Goal: Information Seeking & Learning: Learn about a topic

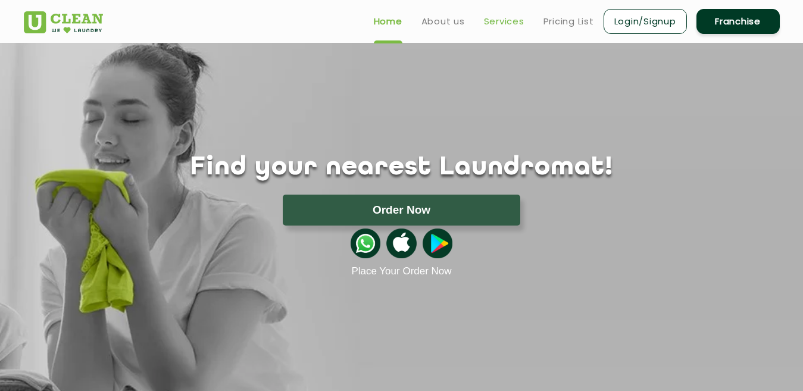
click at [489, 21] on link "Services" at bounding box center [504, 21] width 40 height 14
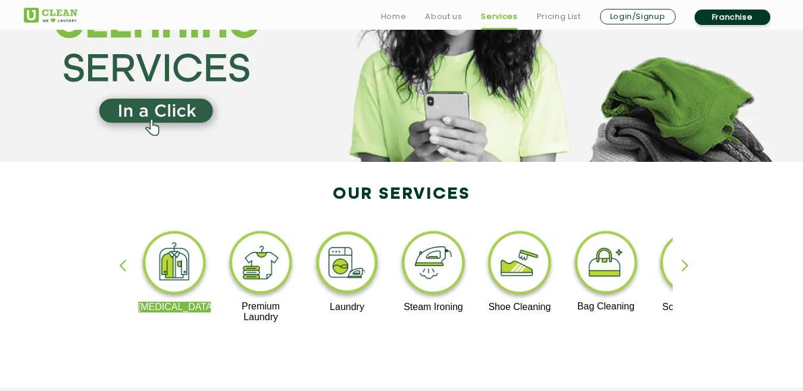
scroll to position [119, 0]
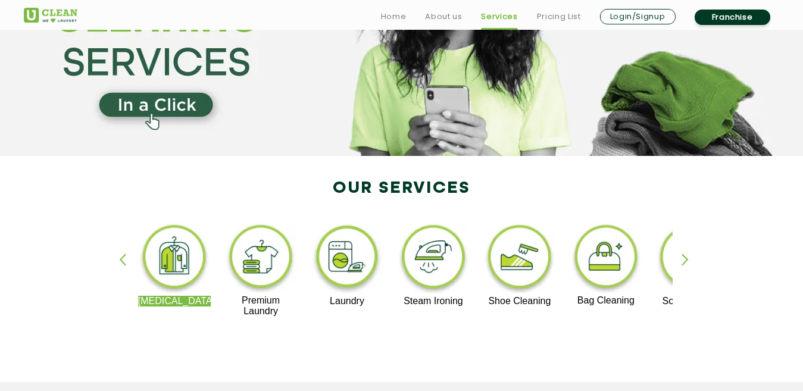
click at [346, 255] on img at bounding box center [347, 259] width 73 height 74
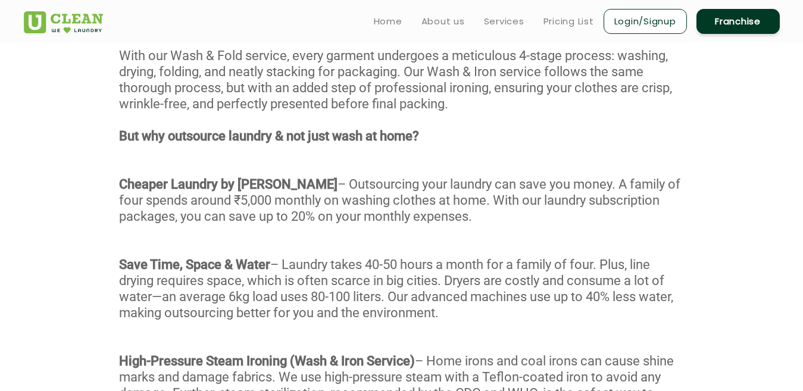
scroll to position [595, 0]
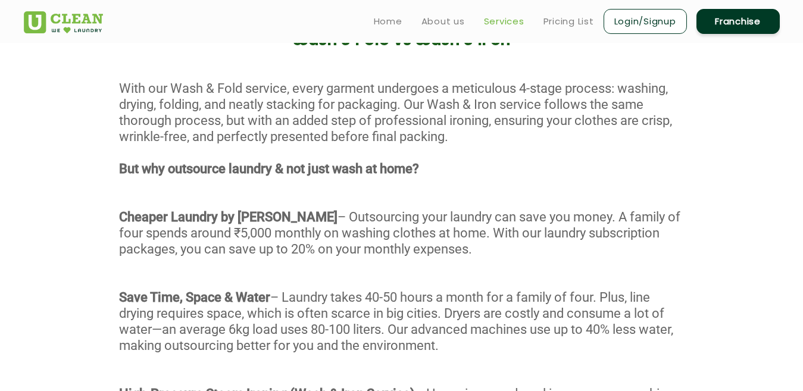
click at [500, 20] on link "Services" at bounding box center [504, 21] width 40 height 14
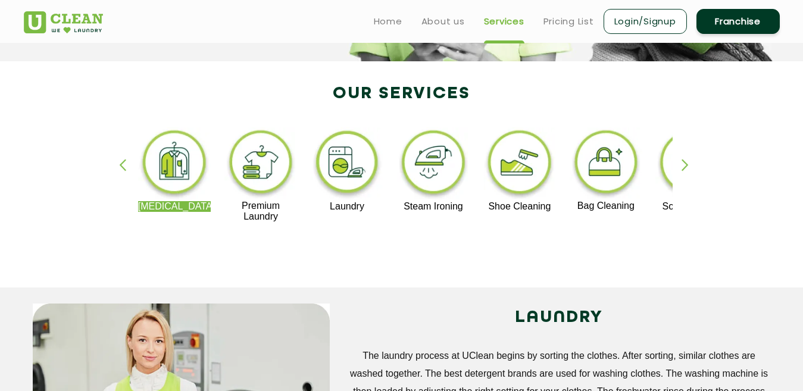
scroll to position [119, 0]
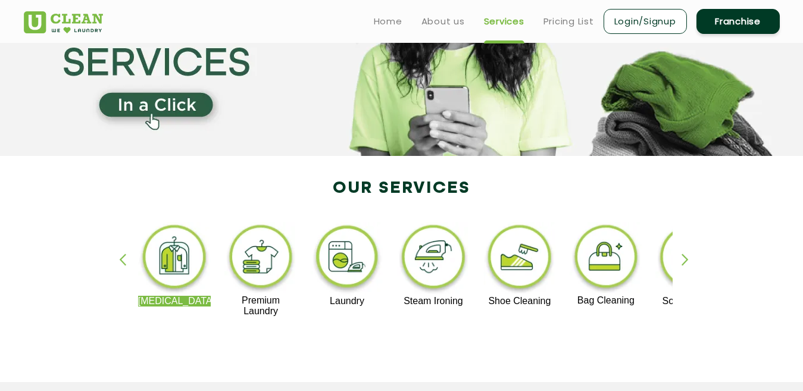
click at [679, 259] on div "[MEDICAL_DATA] Premium Laundry Laundry Steam Ironing Shoe Cleaning Bag Cleaning…" at bounding box center [401, 275] width 773 height 214
click at [684, 256] on div "button" at bounding box center [690, 269] width 18 height 33
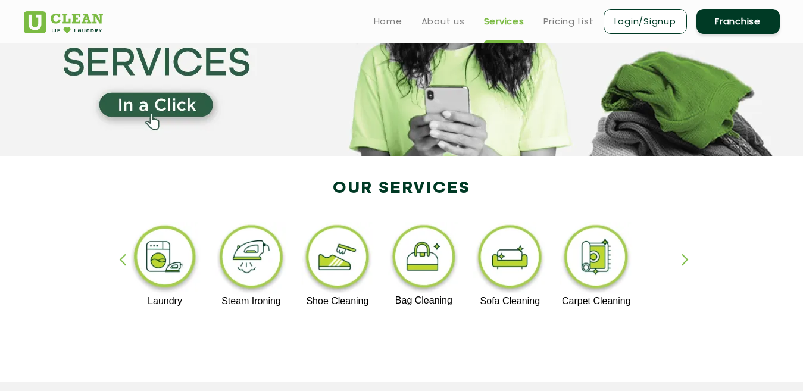
click at [684, 256] on div "button" at bounding box center [690, 269] width 18 height 33
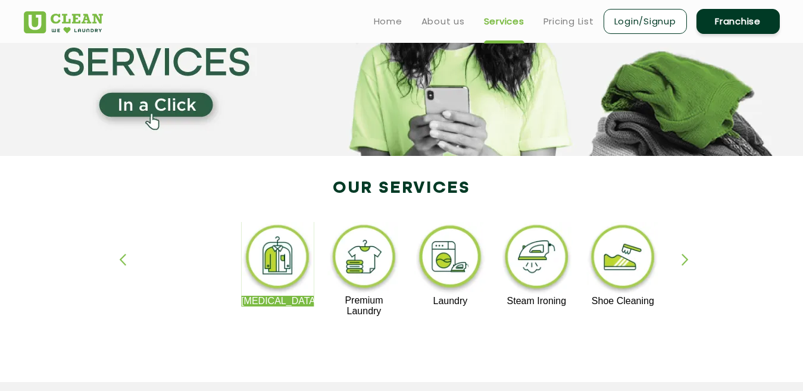
drag, startPoint x: 218, startPoint y: 275, endPoint x: 734, endPoint y: 275, distance: 515.8
click at [734, 275] on div "[MEDICAL_DATA] Premium Laundry Laundry Steam Ironing Shoe Cleaning Bag Cleaning…" at bounding box center [401, 275] width 773 height 214
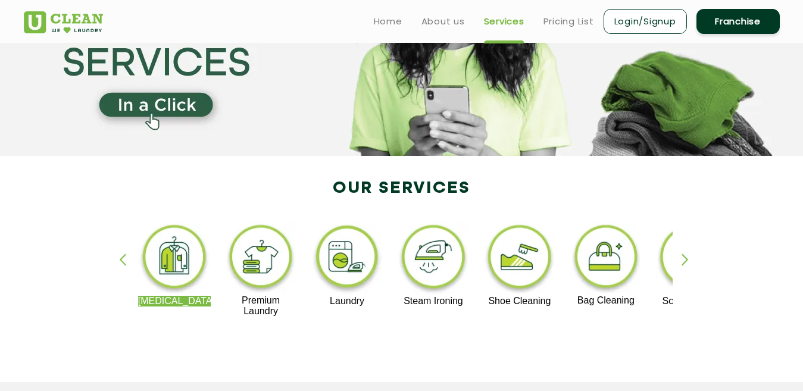
click at [253, 264] on img at bounding box center [260, 258] width 73 height 73
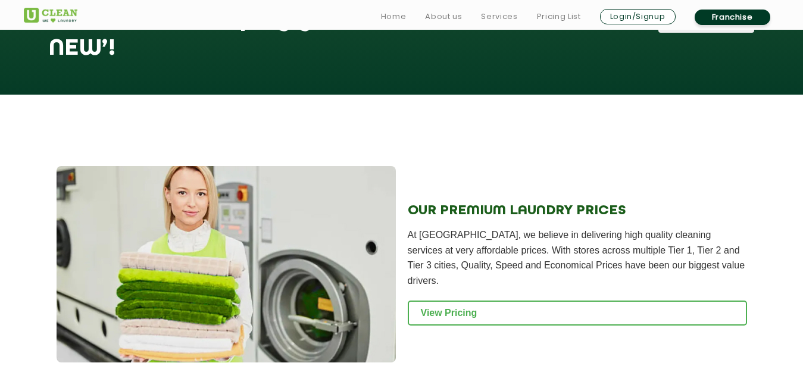
scroll to position [1190, 0]
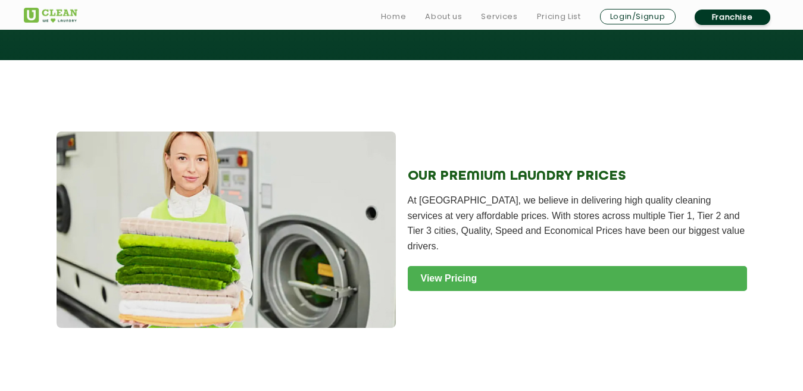
click at [438, 266] on link "View Pricing" at bounding box center [577, 278] width 339 height 25
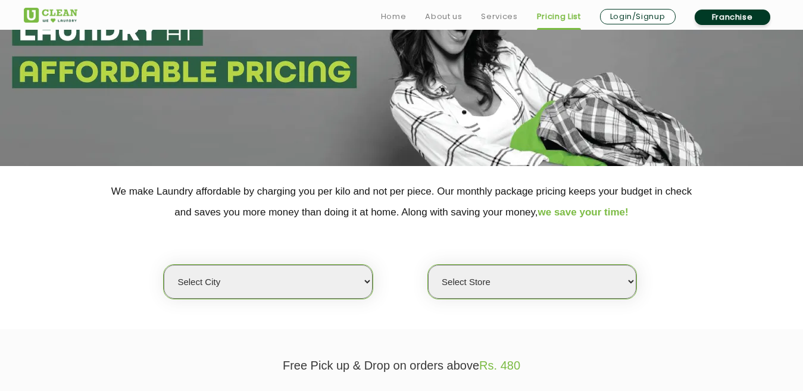
scroll to position [119, 0]
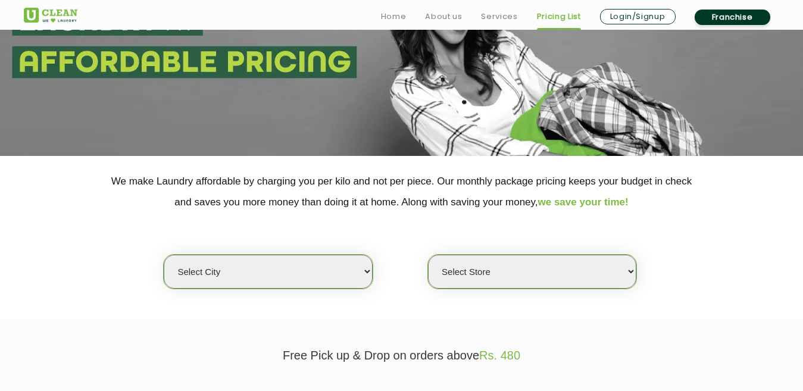
click at [339, 269] on select "Select city Aalo Agartala Agra Ahmedabad Akola Aligarh Alwar - UClean Select Am…" at bounding box center [268, 272] width 208 height 34
select select "1"
click at [164, 255] on select "Select city Aalo Agartala Agra Ahmedabad Akola Aligarh Alwar - UClean Select Am…" at bounding box center [268, 272] width 208 height 34
click at [569, 275] on select "Select Store UClean Vasant Kunj UClean Greater Kailash 2 UClean Dwarka UClean R…" at bounding box center [532, 272] width 208 height 34
click at [428, 255] on select "Select Store UClean Vasant Kunj UClean Greater Kailash 2 UClean Dwarka UClean R…" at bounding box center [532, 272] width 208 height 34
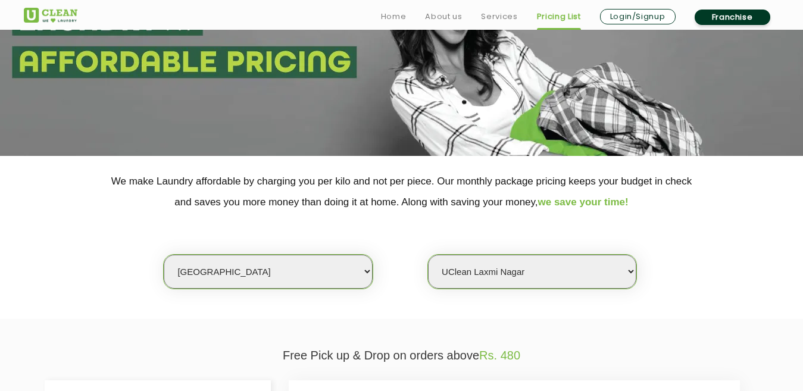
click at [628, 277] on select "Select Store UClean Vasant Kunj UClean Greater Kailash 2 UClean Dwarka UClean R…" at bounding box center [532, 272] width 208 height 34
select select "169"
click at [428, 255] on select "Select Store UClean Vasant Kunj UClean Greater Kailash 2 UClean Dwarka UClean R…" at bounding box center [532, 272] width 208 height 34
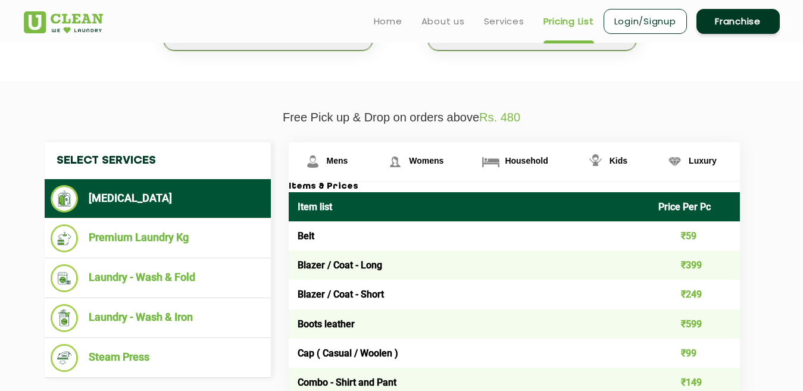
scroll to position [0, 0]
